Goal: Navigation & Orientation: Find specific page/section

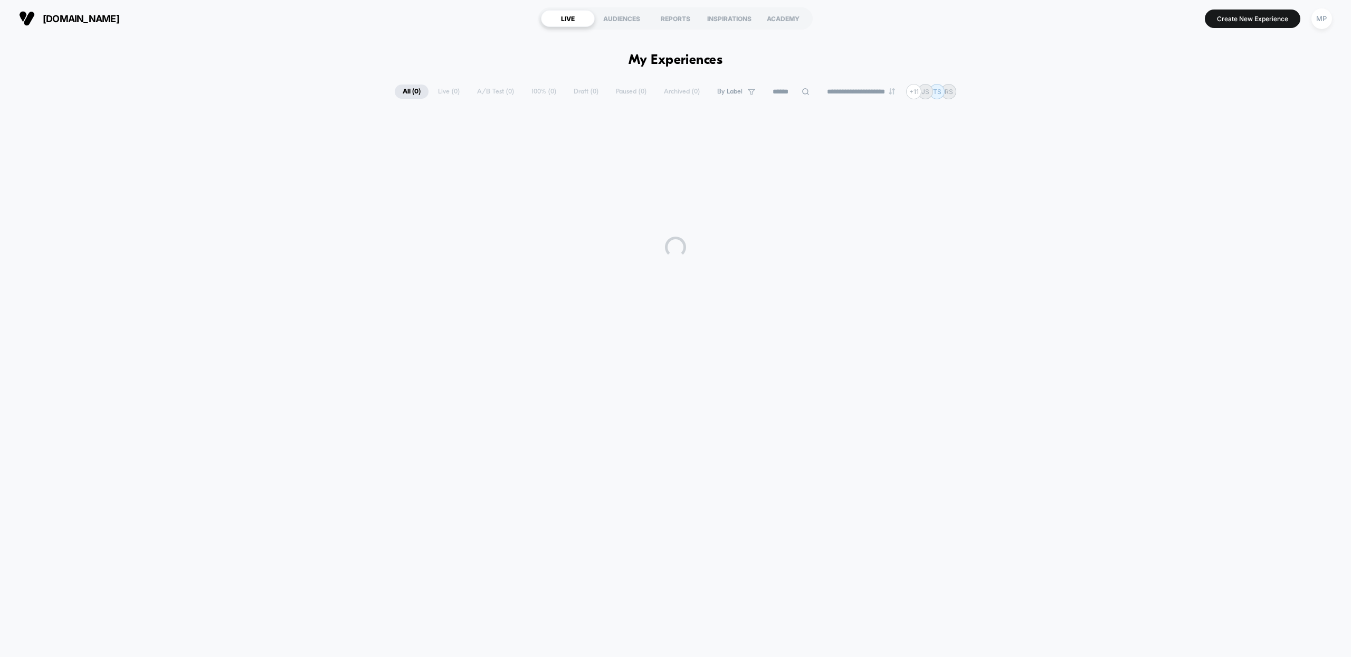
click at [84, 17] on span "[DOMAIN_NAME]" at bounding box center [81, 18] width 77 height 11
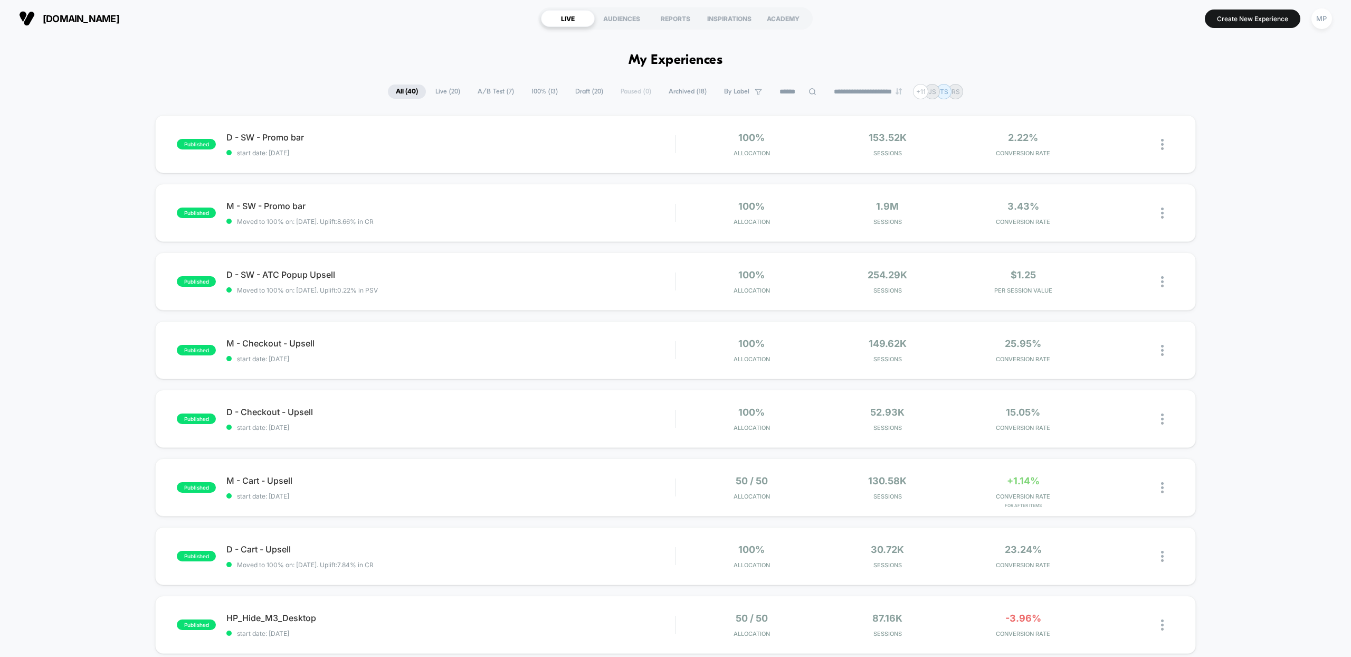
click at [718, 28] on section "LIVE AUDIENCES REPORTS INSPIRATIONS ACADEMY" at bounding box center [675, 18] width 434 height 26
click at [680, 22] on div "REPORTS" at bounding box center [676, 18] width 54 height 17
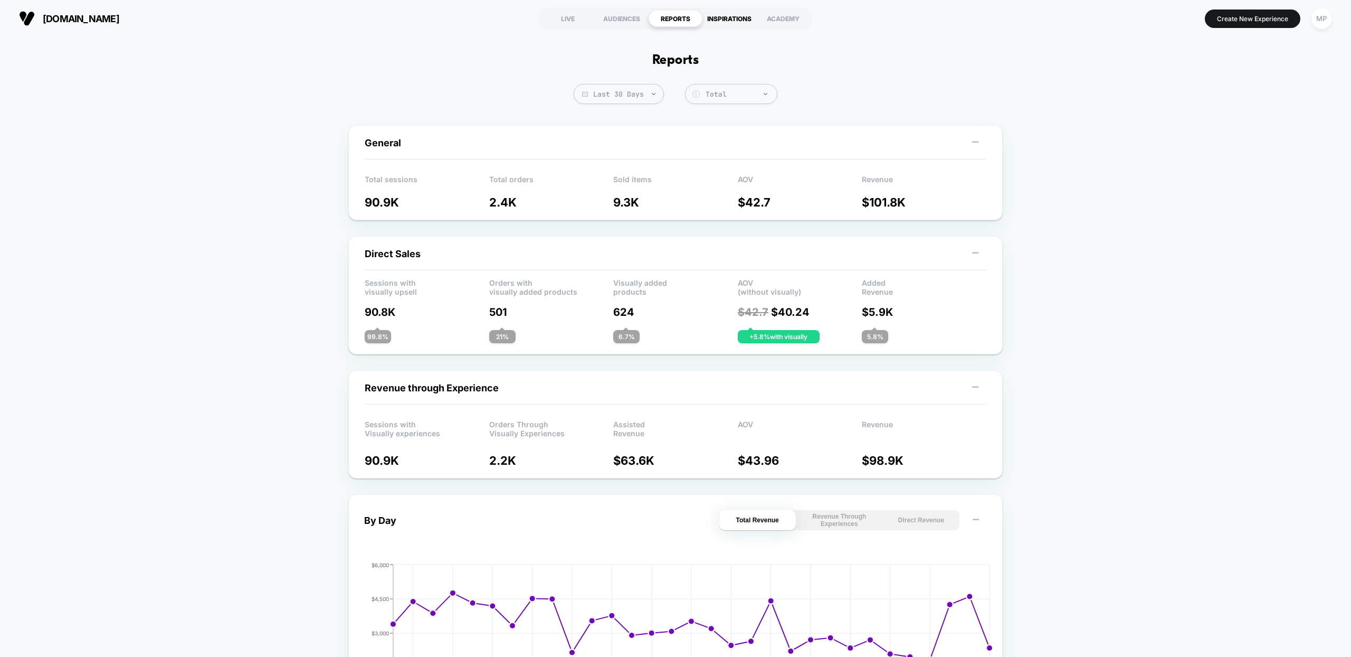
click at [725, 21] on div "INSPIRATIONS" at bounding box center [729, 18] width 54 height 17
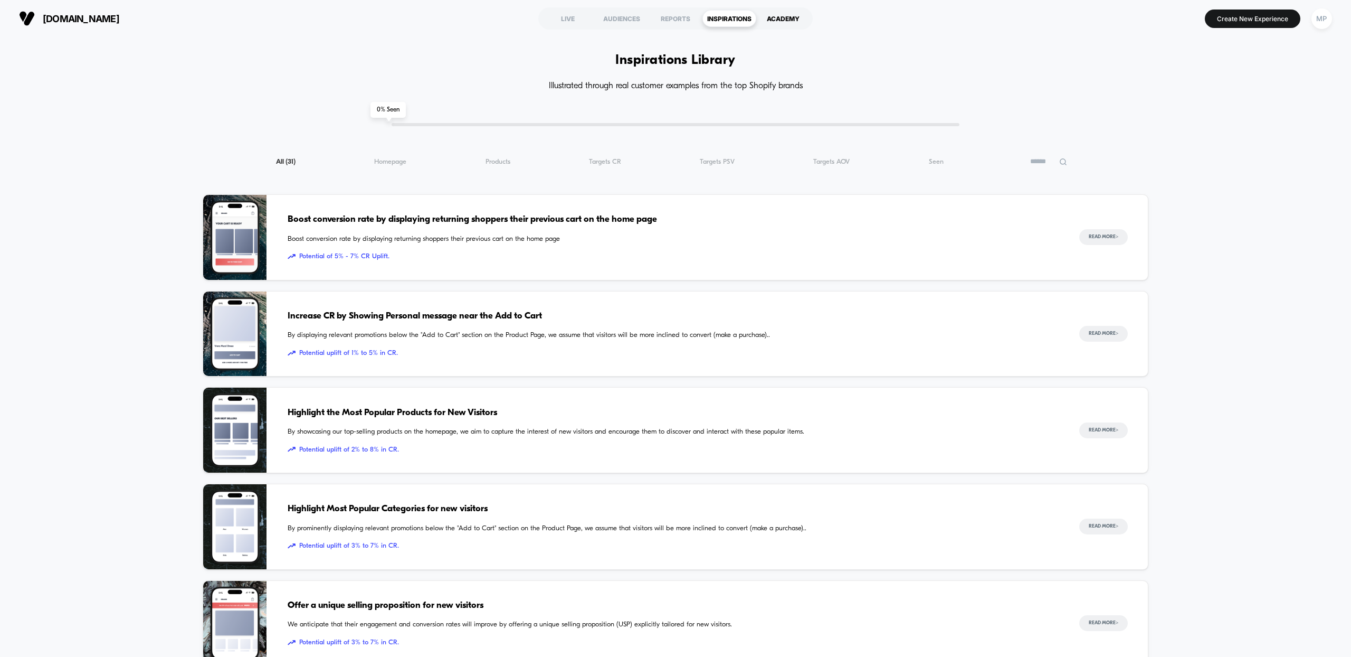
click at [781, 19] on div "ACADEMY" at bounding box center [783, 18] width 54 height 17
